Goal: Task Accomplishment & Management: Use online tool/utility

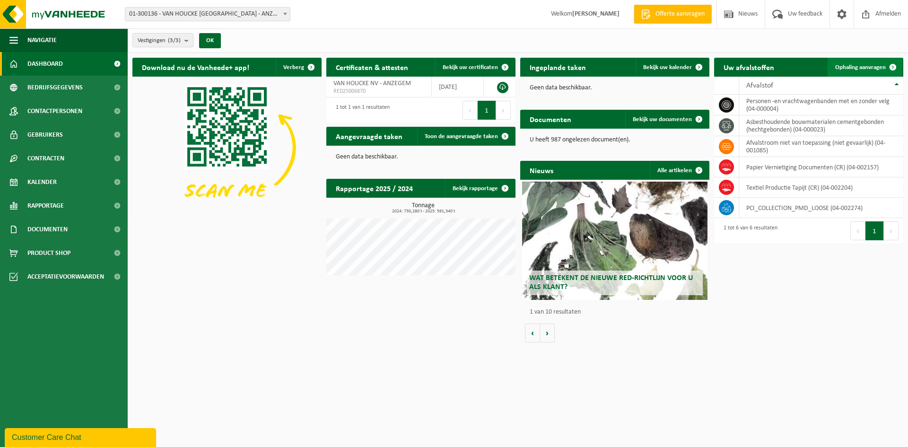
click at [868, 68] on span "Ophaling aanvragen" at bounding box center [860, 67] width 51 height 6
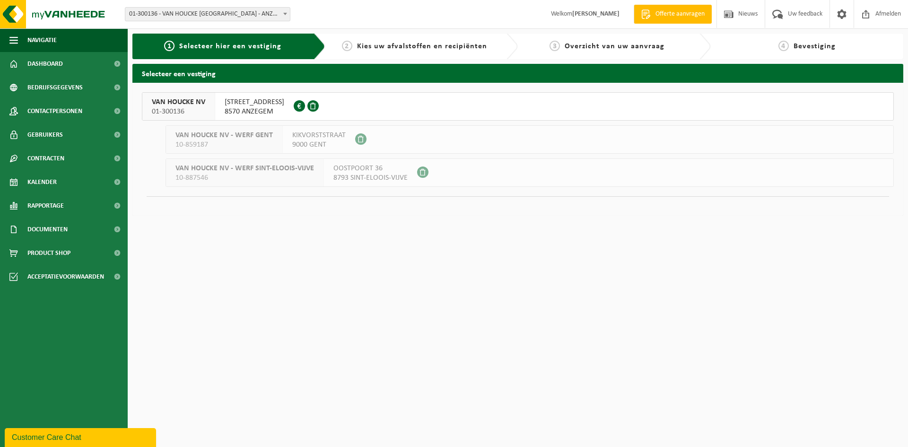
click at [176, 102] on span "VAN HOUCKE NV" at bounding box center [178, 101] width 53 height 9
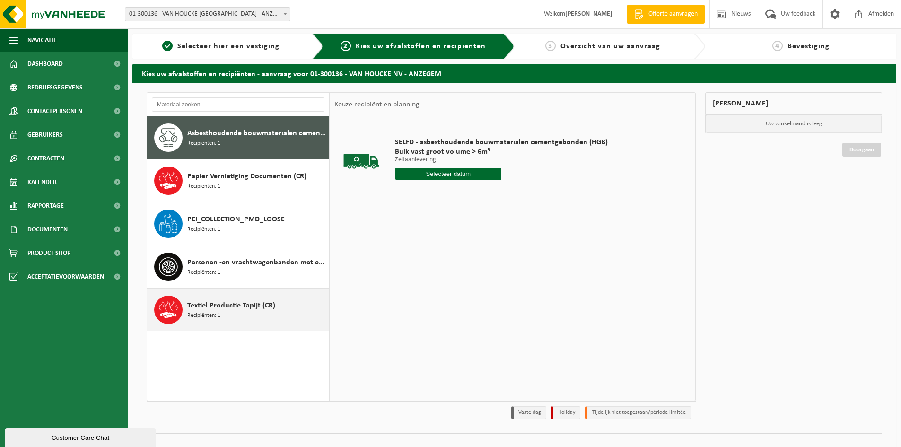
click at [203, 318] on span "Recipiënten: 1" at bounding box center [203, 315] width 33 height 9
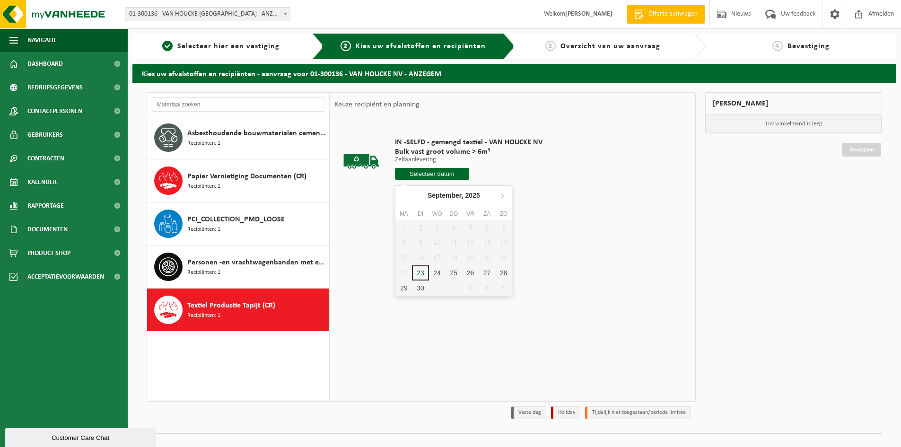
click at [432, 174] on input "text" at bounding box center [432, 174] width 74 height 12
click at [439, 273] on div "24" at bounding box center [437, 272] width 17 height 15
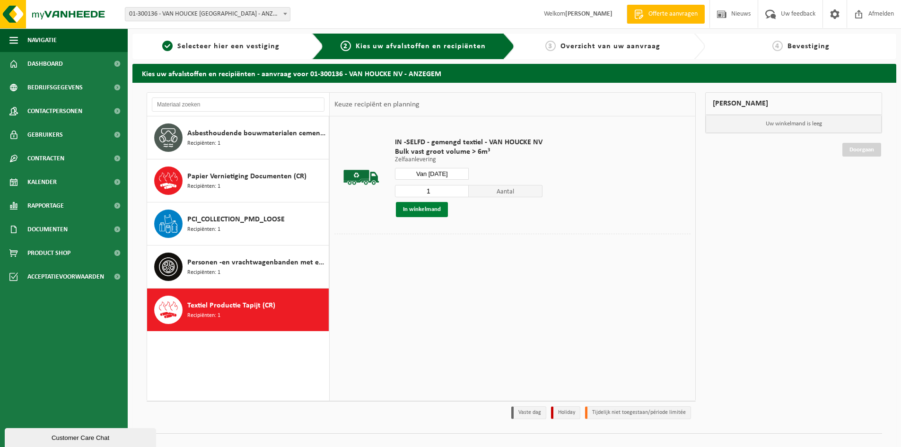
click at [415, 207] on button "In winkelmand" at bounding box center [422, 209] width 52 height 15
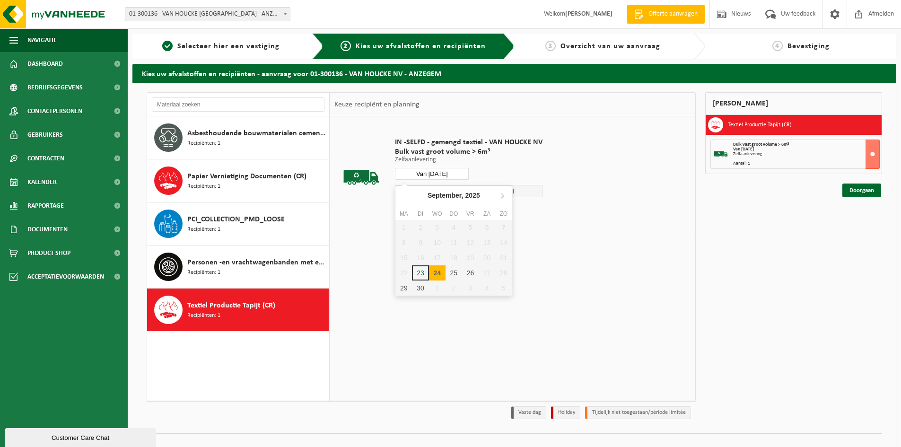
click at [430, 176] on input "Van [DATE]" at bounding box center [432, 174] width 74 height 12
click at [458, 273] on div "25" at bounding box center [453, 272] width 17 height 15
click at [423, 208] on button "In winkelmand" at bounding box center [422, 209] width 52 height 15
click at [427, 172] on input "Van [DATE]" at bounding box center [432, 174] width 74 height 12
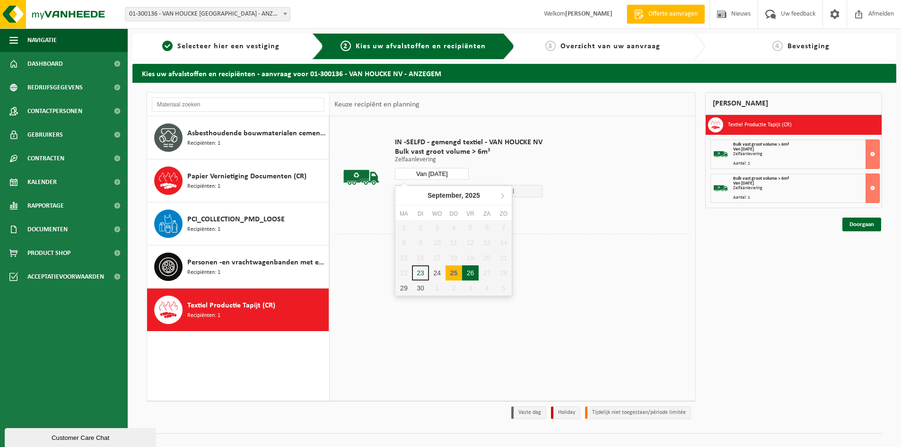
click at [471, 270] on div "26" at bounding box center [470, 272] width 17 height 15
type input "Van [DATE]"
click at [408, 206] on button "In winkelmand" at bounding box center [422, 209] width 52 height 15
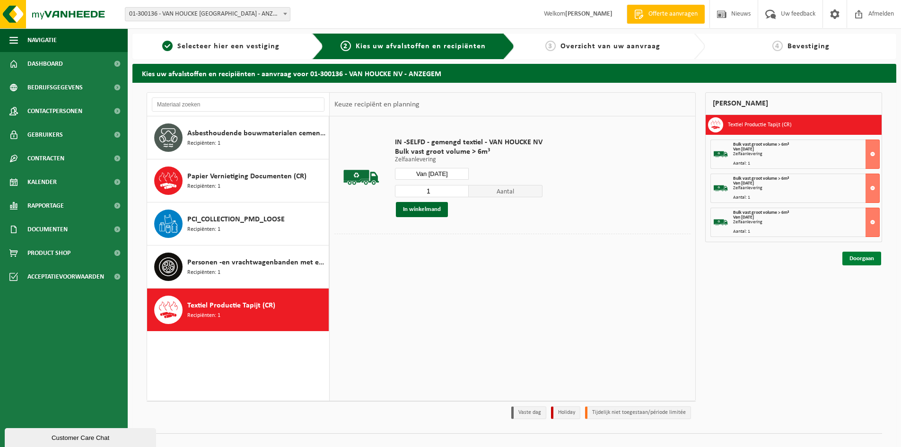
click at [866, 260] on link "Doorgaan" at bounding box center [861, 259] width 39 height 14
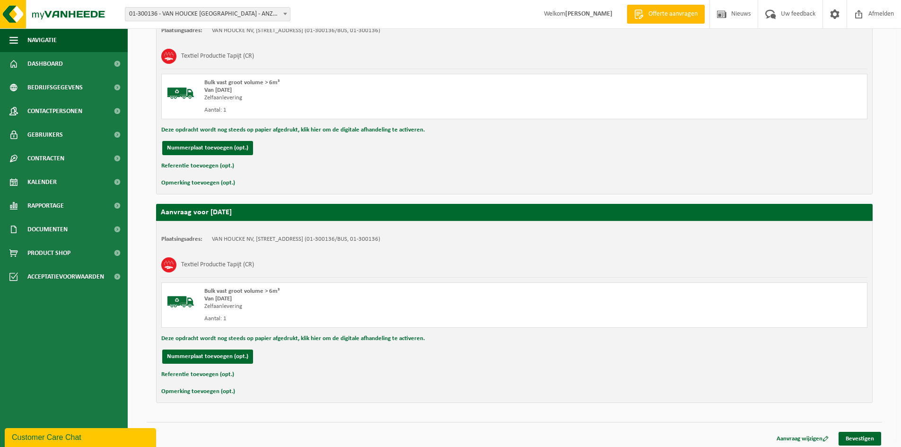
scroll to position [412, 0]
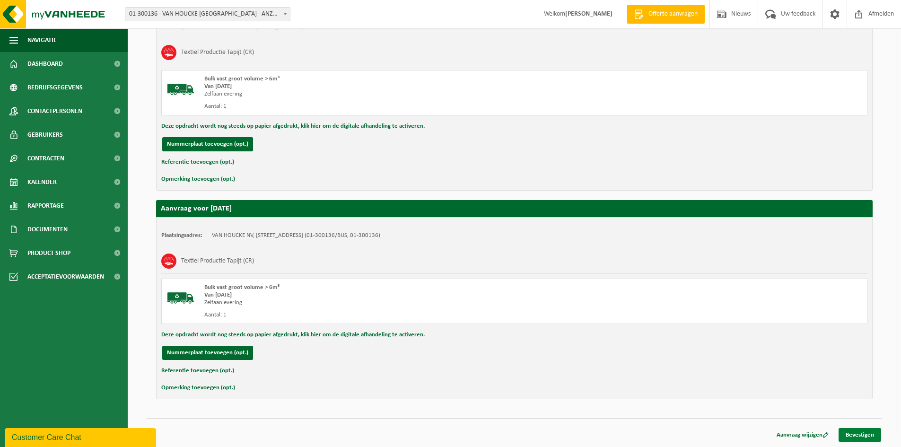
click at [862, 437] on link "Bevestigen" at bounding box center [859, 435] width 43 height 14
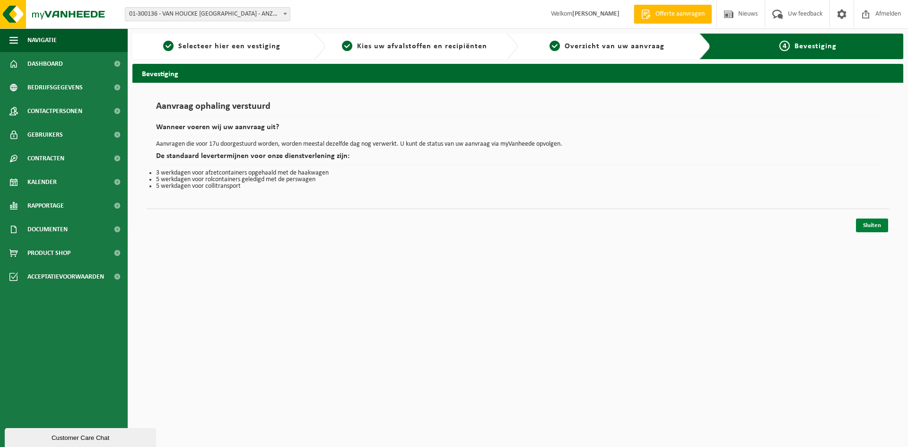
click at [873, 224] on link "Sluiten" at bounding box center [872, 225] width 32 height 14
